Goal: Task Accomplishment & Management: Use online tool/utility

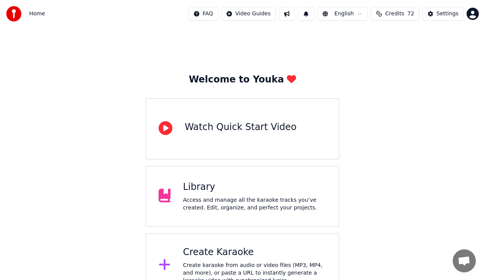
click at [198, 200] on div "Access and manage all the karaoke tracks you’ve created. Edit, organize, and pe…" at bounding box center [255, 204] width 144 height 15
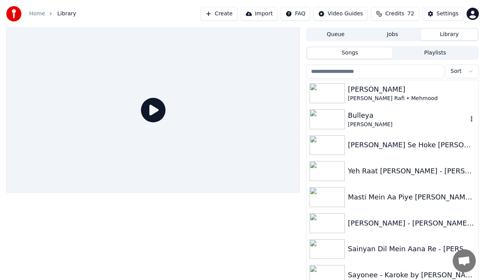
click at [379, 117] on div "Bulleya" at bounding box center [408, 115] width 120 height 11
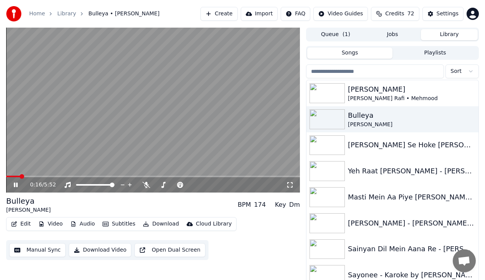
click at [44, 175] on video at bounding box center [153, 110] width 294 height 165
click at [13, 186] on icon at bounding box center [21, 185] width 18 height 6
click at [40, 177] on div "0:17 / 5:52" at bounding box center [153, 184] width 294 height 15
click at [43, 177] on span at bounding box center [153, 177] width 294 height 2
click at [18, 185] on icon at bounding box center [21, 185] width 18 height 6
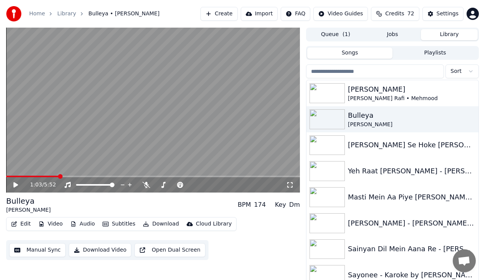
click at [59, 175] on span at bounding box center [60, 176] width 5 height 5
click at [289, 177] on span at bounding box center [153, 177] width 294 height 2
click at [15, 186] on icon at bounding box center [15, 184] width 5 height 5
click at [19, 183] on icon at bounding box center [21, 185] width 18 height 6
click at [22, 177] on span at bounding box center [153, 177] width 294 height 2
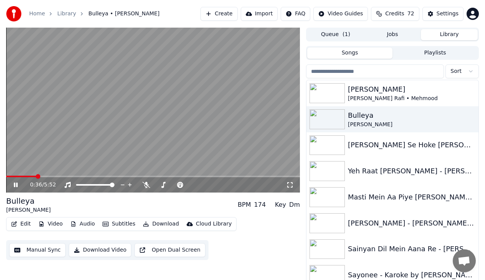
click at [36, 177] on span at bounding box center [153, 177] width 294 height 2
click at [55, 177] on span at bounding box center [153, 177] width 294 height 2
click at [86, 175] on video at bounding box center [153, 110] width 294 height 165
click at [85, 176] on span at bounding box center [153, 177] width 294 height 2
click at [17, 185] on icon at bounding box center [15, 184] width 5 height 5
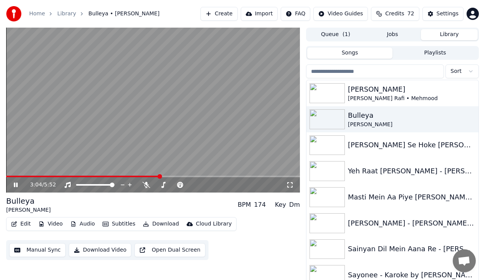
click at [160, 176] on span at bounding box center [153, 177] width 294 height 2
click at [192, 177] on span at bounding box center [153, 177] width 294 height 2
click at [213, 177] on span at bounding box center [153, 177] width 294 height 2
click at [146, 183] on icon at bounding box center [146, 185] width 8 height 6
click at [145, 175] on video at bounding box center [153, 110] width 294 height 165
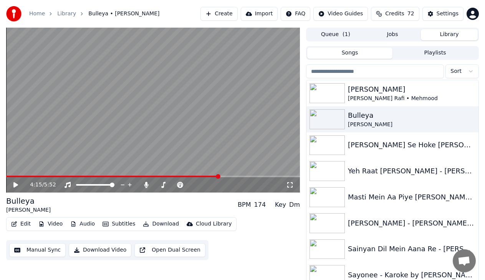
click at [145, 177] on div "4:15 / 5:52" at bounding box center [153, 184] width 294 height 15
click at [21, 184] on icon at bounding box center [21, 185] width 18 height 6
click at [19, 184] on icon at bounding box center [21, 185] width 18 height 6
click at [150, 225] on button "Download" at bounding box center [161, 224] width 42 height 11
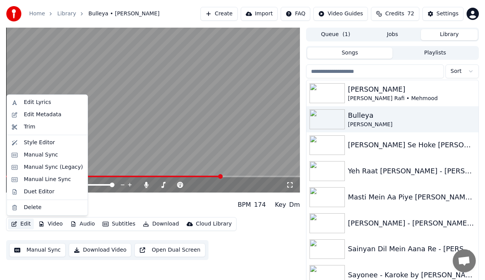
click at [129, 207] on div "Bulleya [PERSON_NAME] BPM 174 Key Dm" at bounding box center [153, 205] width 294 height 18
click at [25, 225] on button "Edit" at bounding box center [21, 224] width 26 height 11
click at [33, 191] on div "Duet Editor" at bounding box center [39, 192] width 31 height 8
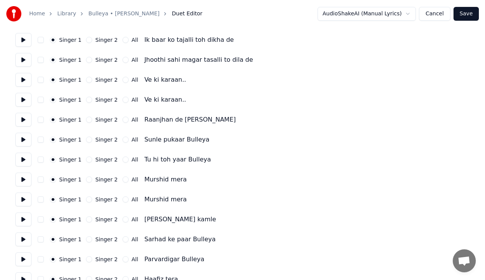
scroll to position [154, 0]
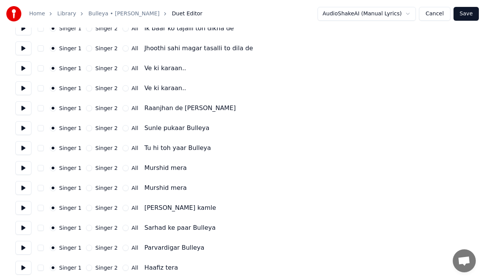
click at [26, 166] on button at bounding box center [23, 168] width 16 height 14
click at [22, 191] on button at bounding box center [23, 188] width 16 height 14
click at [122, 188] on button "All" at bounding box center [125, 188] width 6 height 6
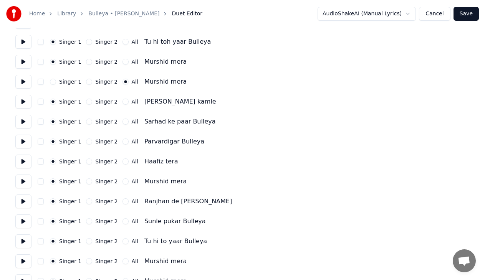
scroll to position [269, 0]
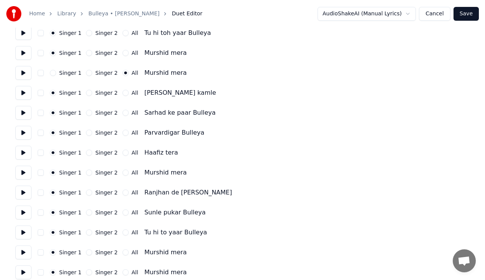
click at [26, 170] on button at bounding box center [23, 173] width 16 height 14
click at [122, 171] on button "All" at bounding box center [125, 173] width 6 height 6
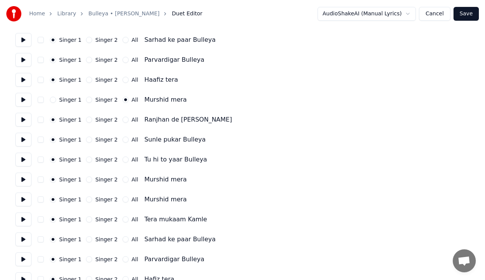
scroll to position [346, 0]
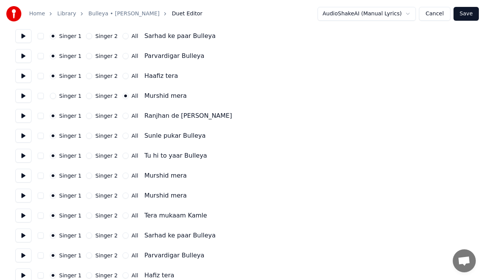
click at [27, 173] on button at bounding box center [23, 176] width 16 height 14
click at [23, 193] on button at bounding box center [23, 196] width 16 height 14
click at [122, 196] on button "All" at bounding box center [125, 196] width 6 height 6
click at [25, 215] on button at bounding box center [23, 216] width 16 height 14
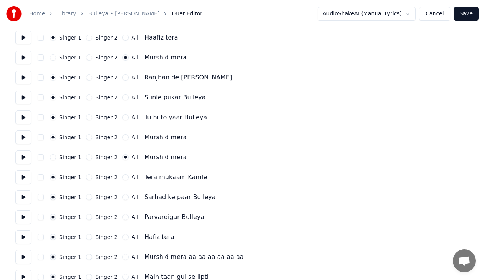
scroll to position [422, 0]
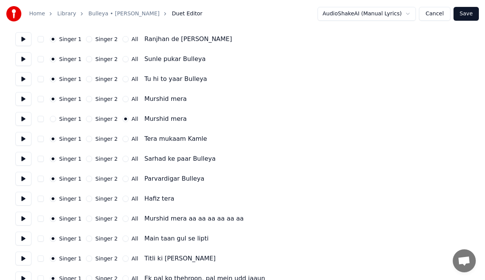
click at [23, 160] on button at bounding box center [23, 159] width 16 height 14
click at [19, 200] on button at bounding box center [23, 199] width 16 height 14
click at [27, 217] on button at bounding box center [23, 219] width 16 height 14
click at [23, 198] on button at bounding box center [23, 199] width 16 height 14
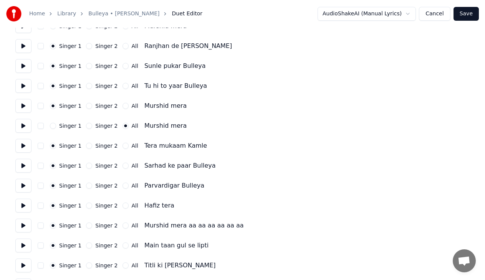
scroll to position [384, 0]
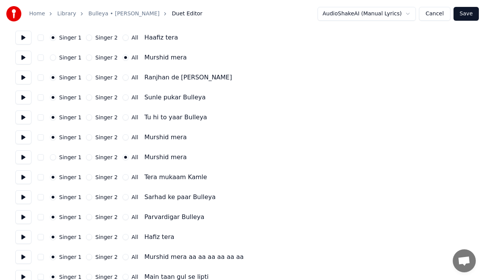
click at [21, 159] on button at bounding box center [23, 157] width 16 height 14
click at [21, 139] on button at bounding box center [23, 138] width 16 height 14
click at [23, 117] on button at bounding box center [23, 118] width 16 height 14
click at [25, 96] on button at bounding box center [23, 98] width 16 height 14
click at [24, 135] on button at bounding box center [23, 138] width 16 height 14
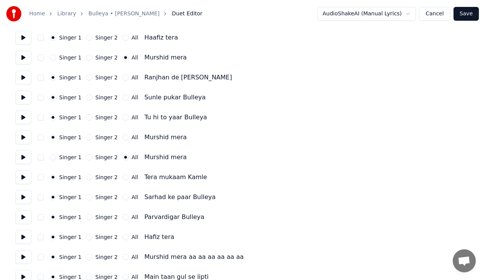
click at [25, 155] on button at bounding box center [23, 157] width 16 height 14
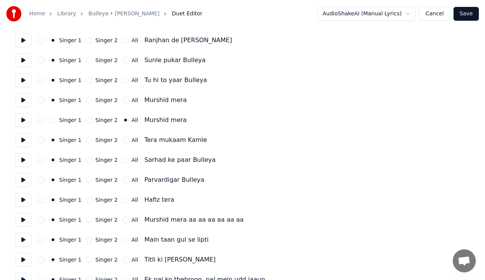
scroll to position [422, 0]
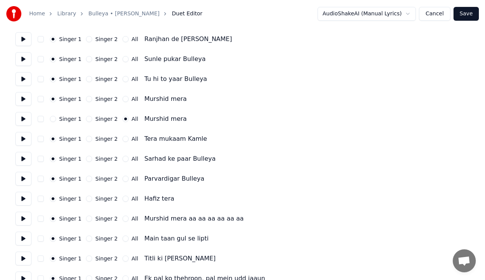
click at [19, 143] on button at bounding box center [23, 139] width 16 height 14
click at [26, 159] on button at bounding box center [23, 159] width 16 height 14
click at [26, 177] on button at bounding box center [23, 179] width 16 height 14
click at [22, 197] on button at bounding box center [23, 199] width 16 height 14
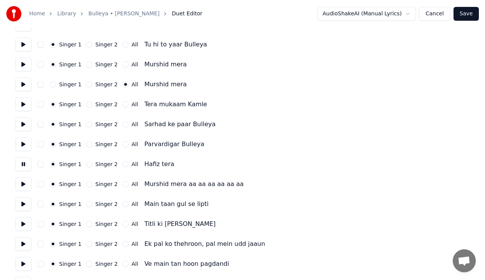
scroll to position [461, 0]
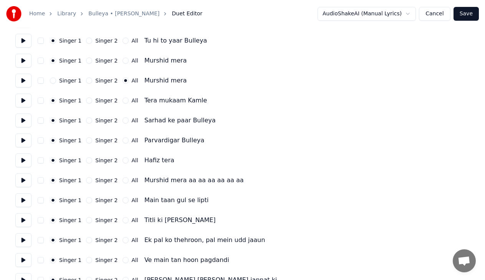
click at [28, 179] on button at bounding box center [23, 181] width 16 height 14
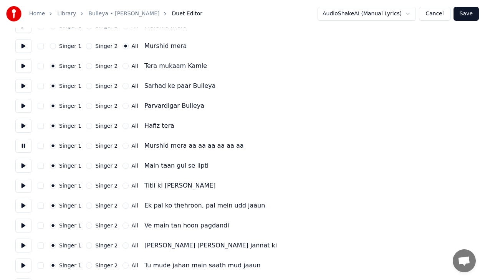
scroll to position [499, 0]
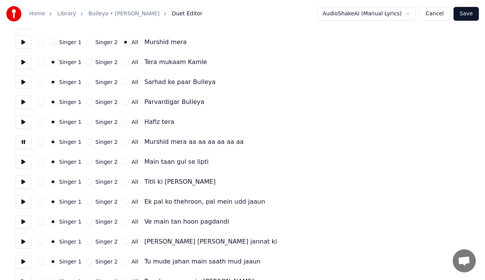
click at [25, 163] on button at bounding box center [23, 162] width 16 height 14
click at [25, 180] on button at bounding box center [23, 182] width 16 height 14
click at [25, 203] on button at bounding box center [23, 202] width 16 height 14
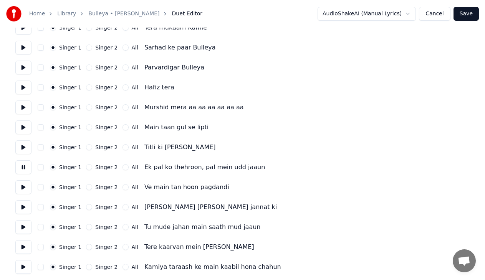
scroll to position [537, 0]
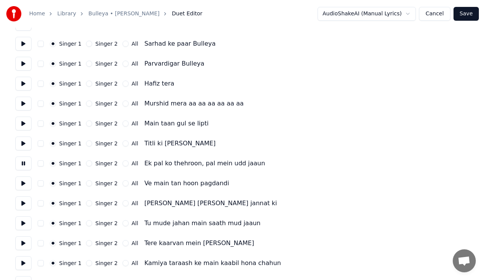
click at [20, 181] on button at bounding box center [23, 184] width 16 height 14
click at [23, 202] on button at bounding box center [23, 204] width 16 height 14
click at [27, 226] on button at bounding box center [23, 224] width 16 height 14
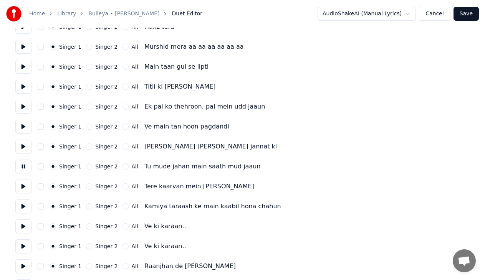
scroll to position [614, 0]
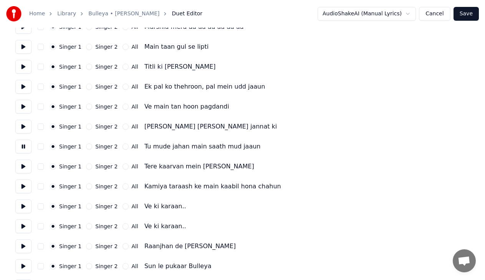
click at [23, 165] on button at bounding box center [23, 167] width 16 height 14
click at [23, 187] on button at bounding box center [23, 187] width 16 height 14
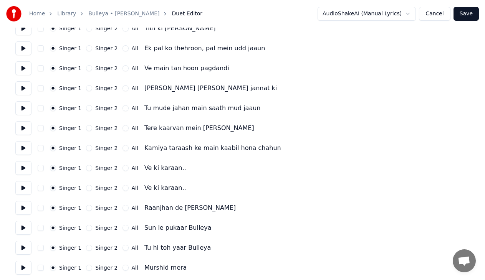
click at [26, 167] on button at bounding box center [23, 168] width 16 height 14
click at [26, 188] on button at bounding box center [23, 188] width 16 height 14
click at [21, 209] on button at bounding box center [23, 208] width 16 height 14
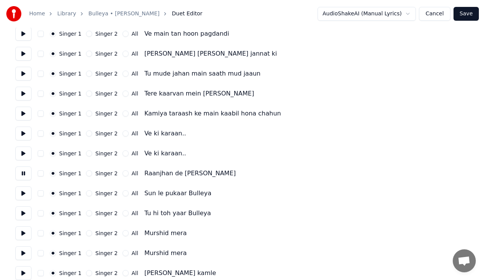
scroll to position [691, 0]
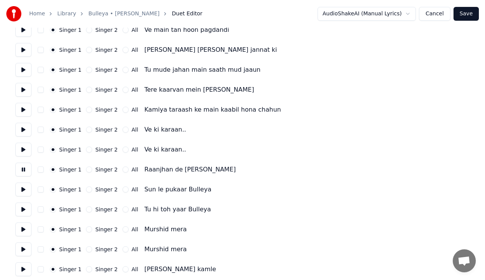
click at [25, 188] on button at bounding box center [23, 190] width 16 height 14
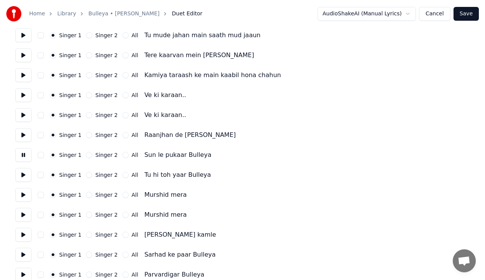
scroll to position [729, 0]
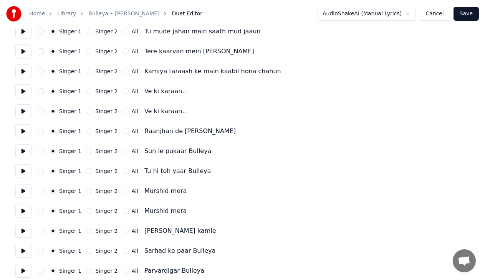
click at [22, 174] on button at bounding box center [23, 171] width 16 height 14
click at [24, 188] on button at bounding box center [23, 191] width 16 height 14
click at [25, 215] on button at bounding box center [23, 211] width 16 height 14
click at [122, 214] on div "All" at bounding box center [130, 211] width 16 height 6
click at [122, 212] on button "All" at bounding box center [125, 211] width 6 height 6
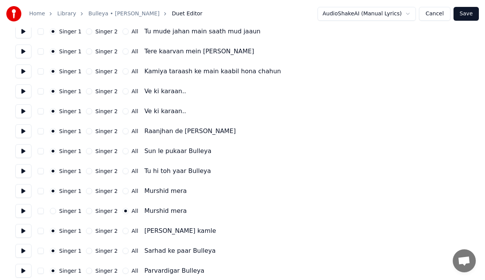
scroll to position [806, 0]
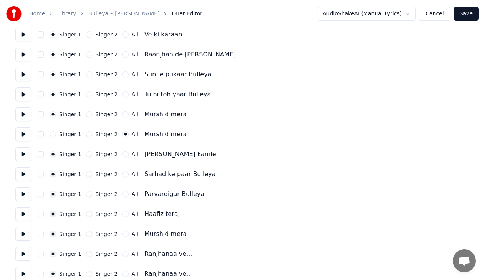
click at [23, 157] on button at bounding box center [23, 154] width 16 height 14
click at [23, 175] on button at bounding box center [23, 174] width 16 height 14
click at [25, 194] on button at bounding box center [23, 194] width 16 height 14
click at [22, 217] on button at bounding box center [23, 214] width 16 height 14
click at [26, 232] on button at bounding box center [23, 234] width 16 height 14
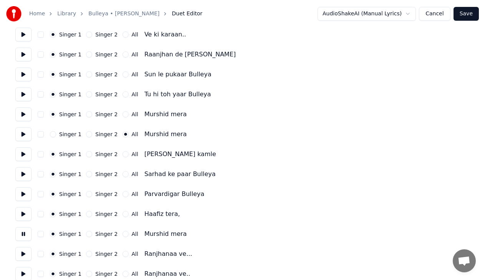
click at [122, 235] on button "All" at bounding box center [125, 234] width 6 height 6
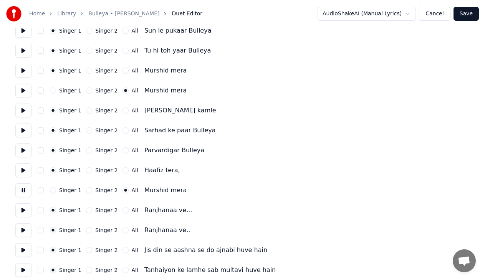
scroll to position [883, 0]
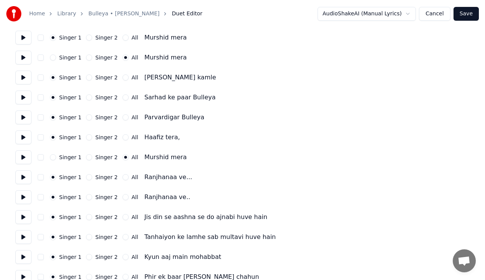
click at [24, 180] on button at bounding box center [23, 177] width 16 height 14
click at [88, 177] on button "Singer 2" at bounding box center [89, 177] width 6 height 6
click at [27, 197] on button at bounding box center [23, 197] width 16 height 14
click at [89, 197] on div "Singer 2" at bounding box center [101, 197] width 31 height 6
click at [90, 195] on div "Singer 2" at bounding box center [101, 197] width 31 height 6
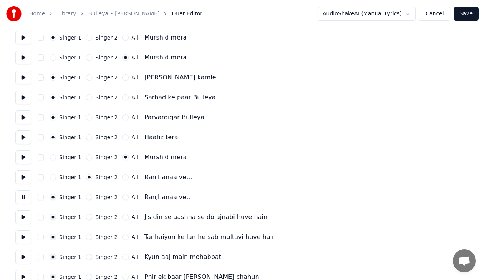
click at [89, 197] on div "Singer 2" at bounding box center [101, 197] width 31 height 6
click at [88, 196] on button "Singer 2" at bounding box center [89, 197] width 6 height 6
click at [88, 197] on button "Singer 2" at bounding box center [89, 197] width 6 height 6
click at [89, 218] on div "Singer 2" at bounding box center [101, 217] width 31 height 6
click at [87, 215] on button "Singer 2" at bounding box center [89, 217] width 6 height 6
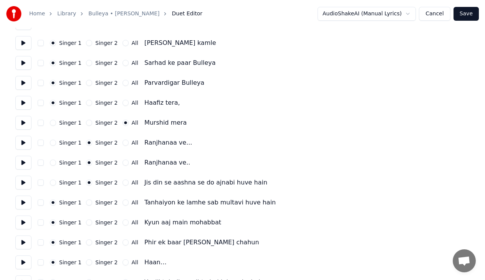
scroll to position [921, 0]
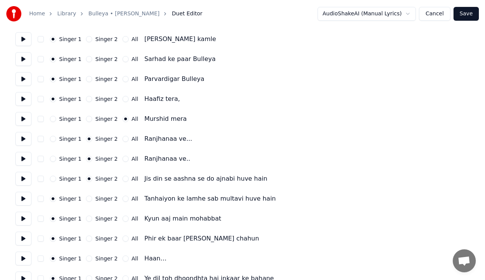
click at [87, 195] on div "Singer 1 Singer 2 All Tanhaiyon ke lamhe sab multavi huve hain" at bounding box center [242, 199] width 454 height 14
click at [87, 199] on button "Singer 2" at bounding box center [89, 199] width 6 height 6
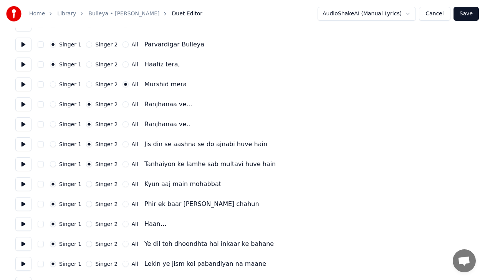
scroll to position [960, 0]
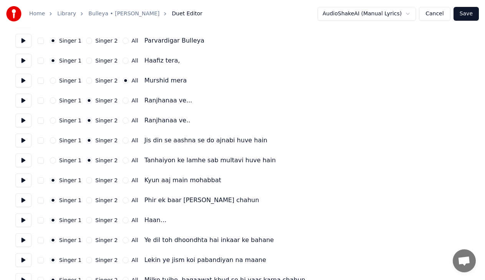
click at [87, 180] on button "Singer 2" at bounding box center [89, 180] width 6 height 6
click at [89, 201] on div "Singer 2" at bounding box center [101, 200] width 31 height 6
click at [88, 200] on button "Singer 2" at bounding box center [89, 200] width 6 height 6
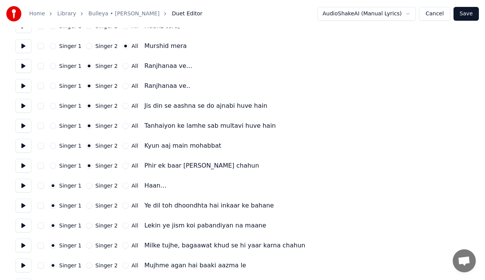
scroll to position [998, 0]
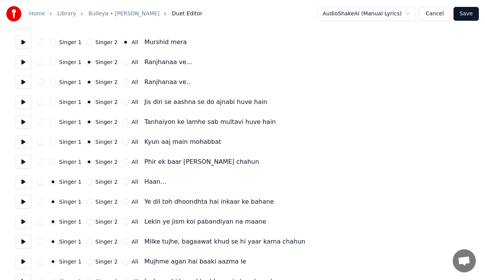
click at [86, 184] on button "Singer 2" at bounding box center [89, 182] width 6 height 6
click at [87, 205] on div "Singer 1 Singer 2 All Ye dil toh dhoondhta hai inkaar ke bahane" at bounding box center [242, 202] width 454 height 14
click at [87, 201] on button "Singer 2" at bounding box center [89, 202] width 6 height 6
click at [86, 221] on button "Singer 2" at bounding box center [89, 222] width 6 height 6
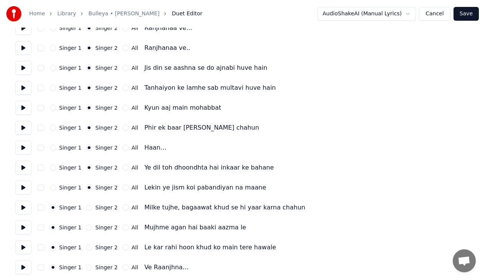
scroll to position [1037, 0]
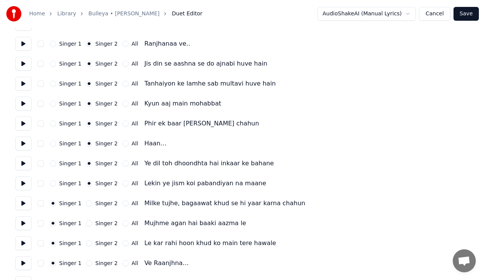
click at [88, 203] on button "Singer 2" at bounding box center [89, 203] width 6 height 6
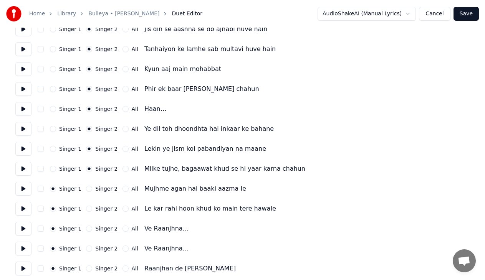
scroll to position [1075, 0]
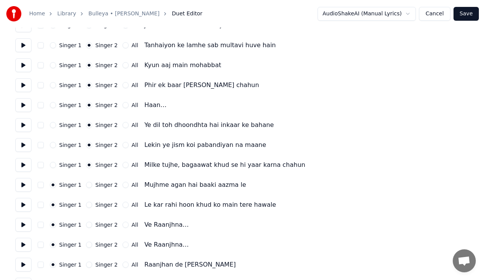
click at [86, 183] on button "Singer 2" at bounding box center [89, 185] width 6 height 6
click at [86, 203] on button "Singer 2" at bounding box center [89, 205] width 6 height 6
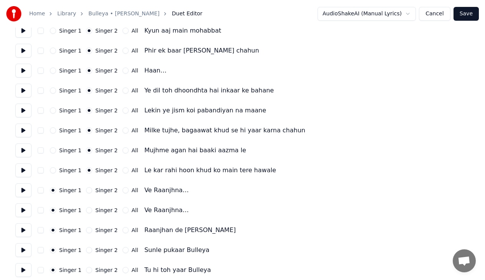
scroll to position [1113, 0]
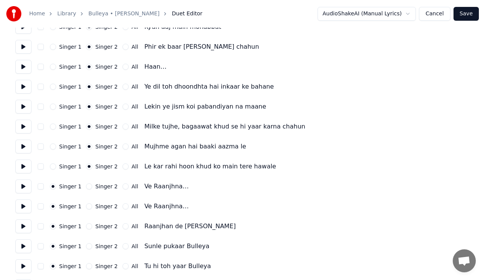
click at [89, 185] on button "Singer 2" at bounding box center [89, 187] width 6 height 6
click at [86, 205] on button "Singer 2" at bounding box center [89, 206] width 6 height 6
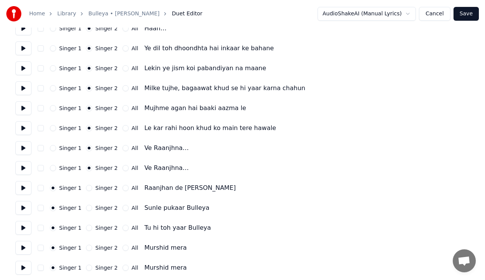
click at [21, 191] on button at bounding box center [23, 188] width 16 height 14
click at [26, 209] on button at bounding box center [23, 208] width 16 height 14
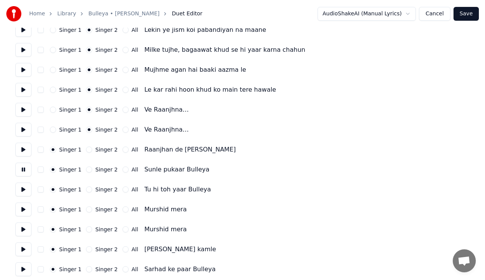
click at [24, 211] on button at bounding box center [23, 210] width 16 height 14
click at [25, 231] on button at bounding box center [23, 230] width 16 height 14
click at [122, 231] on button "All" at bounding box center [125, 230] width 6 height 6
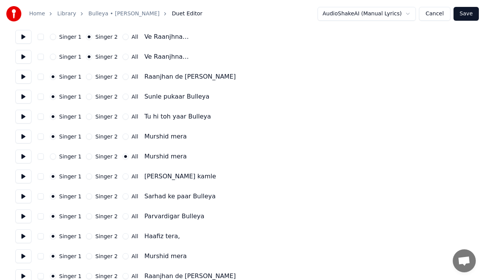
scroll to position [1267, 0]
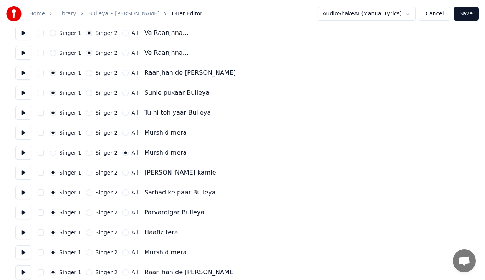
click at [27, 169] on button at bounding box center [23, 173] width 16 height 14
click at [25, 190] on button at bounding box center [23, 193] width 16 height 14
click at [22, 214] on button at bounding box center [23, 213] width 16 height 14
click at [21, 233] on button at bounding box center [23, 233] width 16 height 14
click at [24, 251] on button at bounding box center [23, 253] width 16 height 14
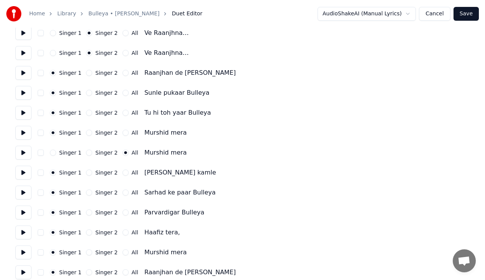
click at [121, 249] on div "Singer 1 Singer 2 All Murshid mera" at bounding box center [242, 253] width 454 height 14
click at [122, 254] on button "All" at bounding box center [125, 253] width 6 height 6
click at [28, 230] on button at bounding box center [23, 233] width 16 height 14
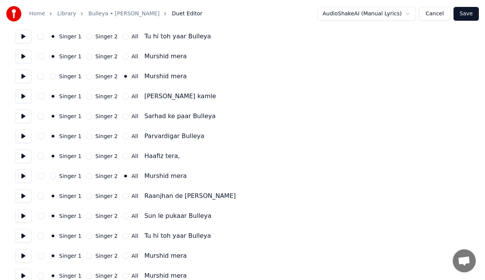
scroll to position [1344, 0]
click at [27, 194] on button at bounding box center [23, 196] width 16 height 14
click at [22, 218] on button at bounding box center [23, 216] width 16 height 14
click at [23, 239] on button at bounding box center [23, 236] width 16 height 14
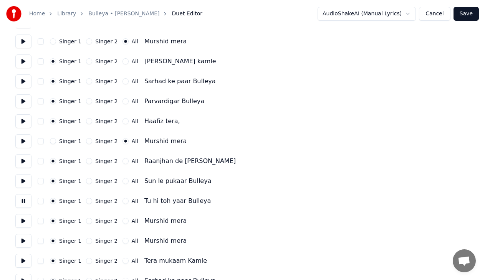
scroll to position [1382, 0]
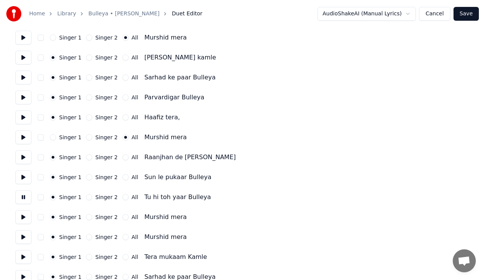
click at [22, 218] on button at bounding box center [23, 217] width 16 height 14
click at [24, 238] on button at bounding box center [23, 237] width 16 height 14
click at [122, 238] on button "All" at bounding box center [125, 237] width 6 height 6
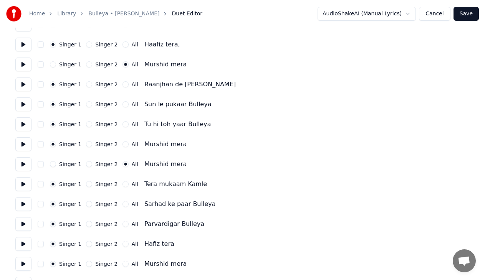
scroll to position [1459, 0]
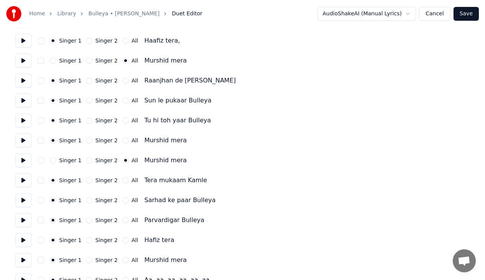
click at [22, 180] on button at bounding box center [23, 181] width 16 height 14
click at [28, 201] on button at bounding box center [23, 200] width 16 height 14
click at [25, 218] on button at bounding box center [23, 220] width 16 height 14
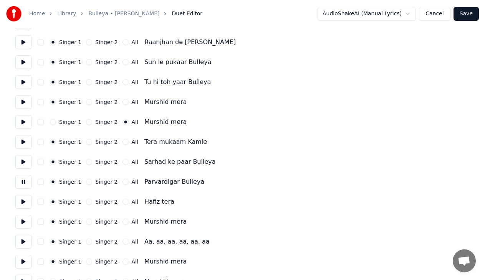
click at [21, 204] on button at bounding box center [23, 202] width 16 height 14
click at [28, 223] on button at bounding box center [23, 222] width 16 height 14
click at [25, 241] on button at bounding box center [23, 242] width 16 height 14
click at [23, 260] on button at bounding box center [23, 262] width 16 height 14
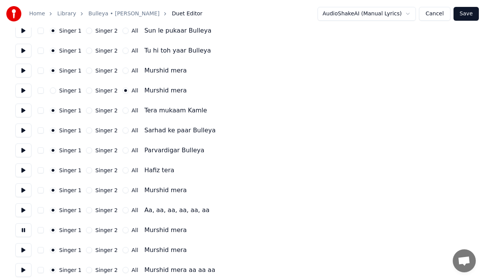
scroll to position [1533, 0]
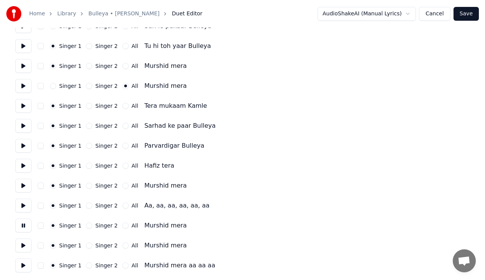
click at [27, 246] on button at bounding box center [23, 246] width 16 height 14
click at [22, 265] on button at bounding box center [23, 266] width 16 height 14
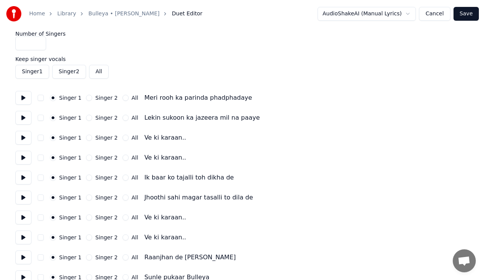
scroll to position [0, 0]
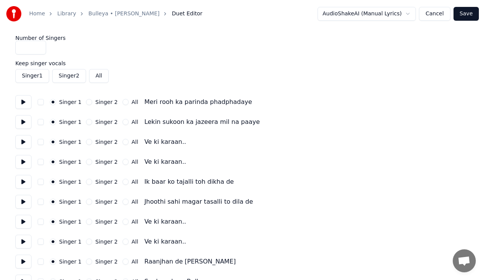
click at [470, 12] on button "Save" at bounding box center [465, 14] width 25 height 14
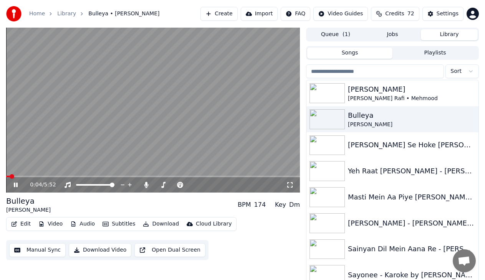
click at [25, 177] on span at bounding box center [153, 177] width 294 height 2
click at [35, 177] on span at bounding box center [153, 177] width 294 height 2
click at [53, 176] on span at bounding box center [153, 177] width 294 height 2
click at [66, 177] on span at bounding box center [153, 177] width 294 height 2
click at [96, 175] on video at bounding box center [153, 110] width 294 height 165
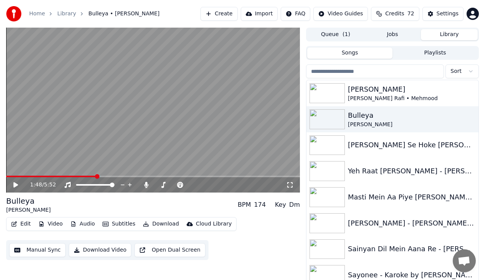
click at [96, 177] on span at bounding box center [153, 177] width 294 height 2
click at [116, 173] on video at bounding box center [153, 110] width 294 height 165
click at [134, 177] on span at bounding box center [153, 177] width 294 height 2
click at [157, 176] on span at bounding box center [153, 177] width 294 height 2
click at [177, 175] on video at bounding box center [153, 110] width 294 height 165
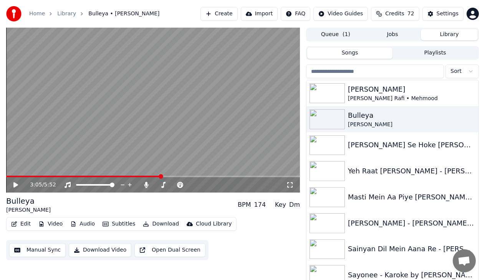
click at [177, 176] on span at bounding box center [153, 177] width 294 height 2
click at [18, 184] on icon at bounding box center [21, 185] width 18 height 6
click at [16, 188] on icon at bounding box center [21, 185] width 18 height 6
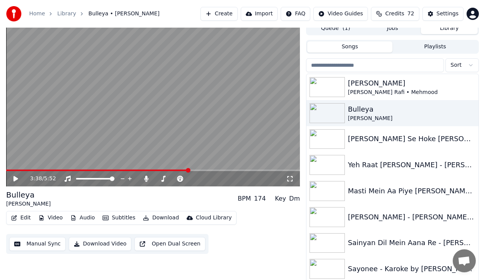
scroll to position [10, 0]
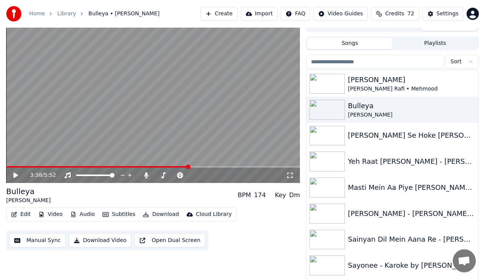
click at [144, 214] on icon "button" at bounding box center [146, 214] width 6 height 5
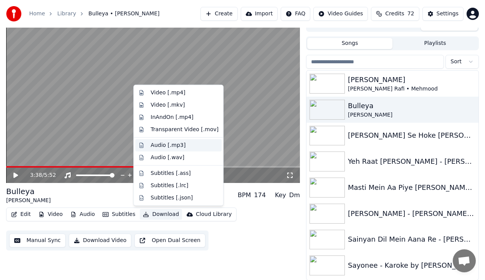
click at [168, 145] on div "Audio [.mp3]" at bounding box center [167, 146] width 35 height 8
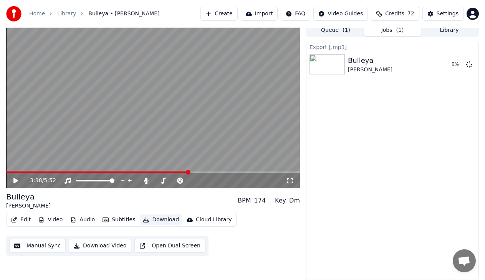
scroll to position [4, 0]
click at [448, 119] on div "Export [.mp3] [PERSON_NAME] Show" at bounding box center [392, 161] width 173 height 238
